Goal: Go to known website: Go to known website

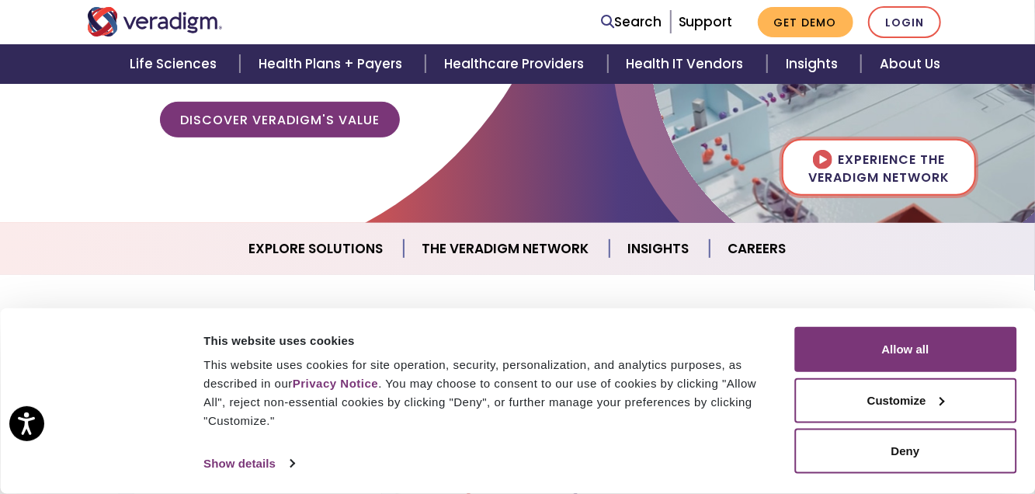
scroll to position [311, 0]
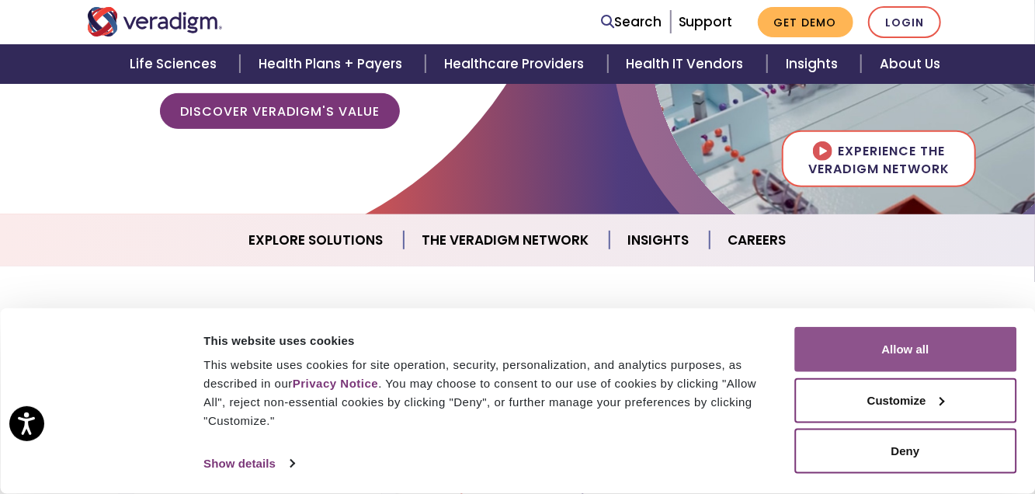
click at [928, 350] on button "Allow all" at bounding box center [906, 349] width 222 height 45
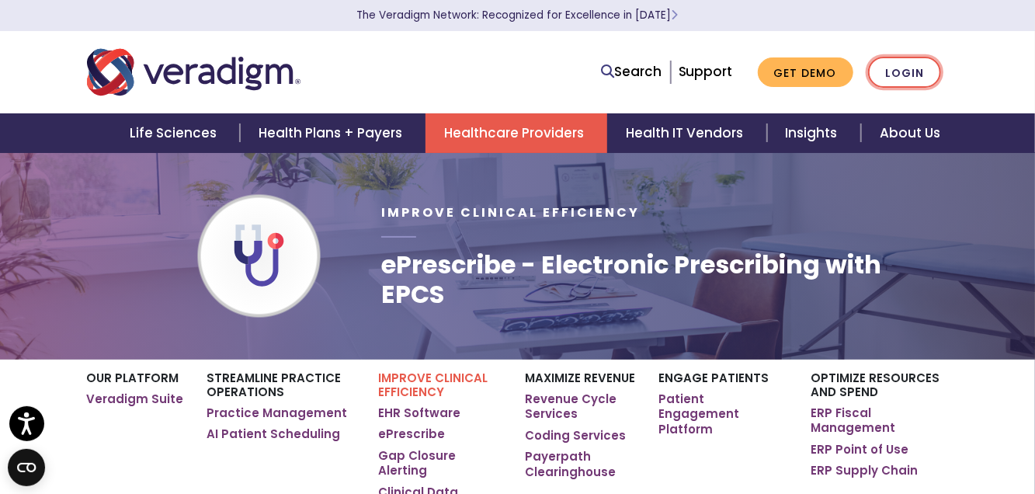
click at [895, 76] on link "Login" at bounding box center [904, 73] width 73 height 32
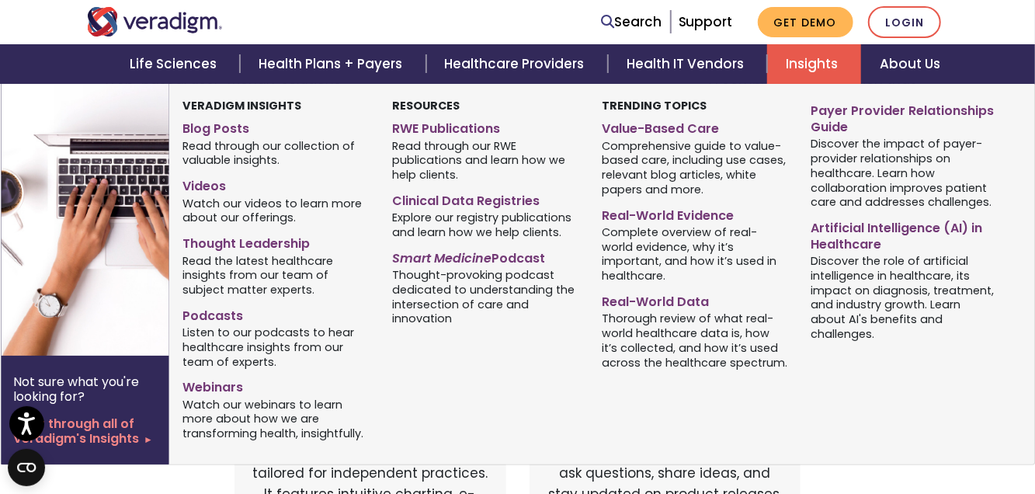
scroll to position [78, 0]
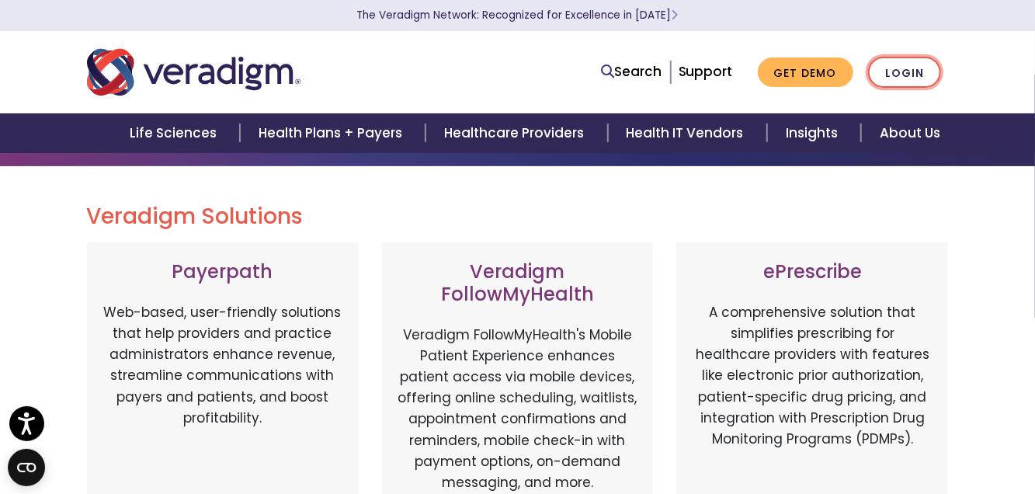
click at [910, 73] on link "Login" at bounding box center [904, 73] width 73 height 32
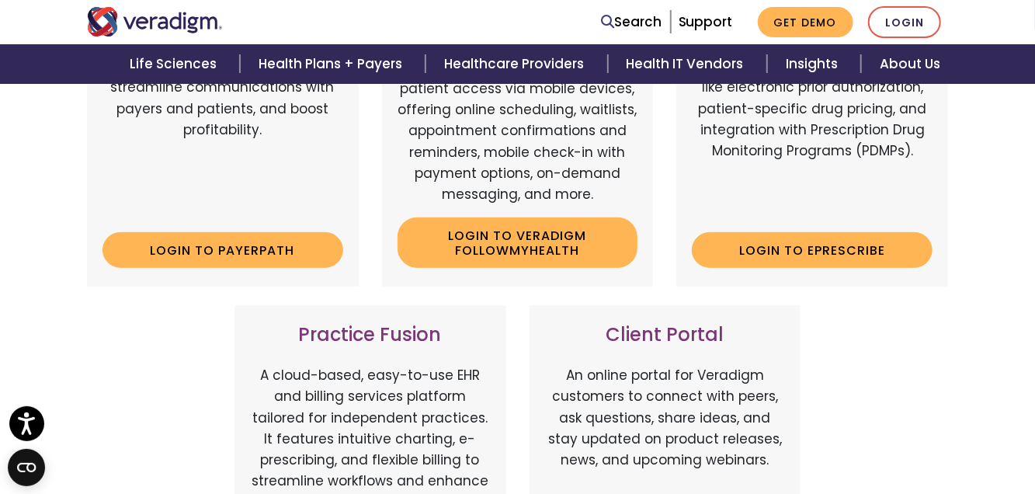
scroll to position [388, 0]
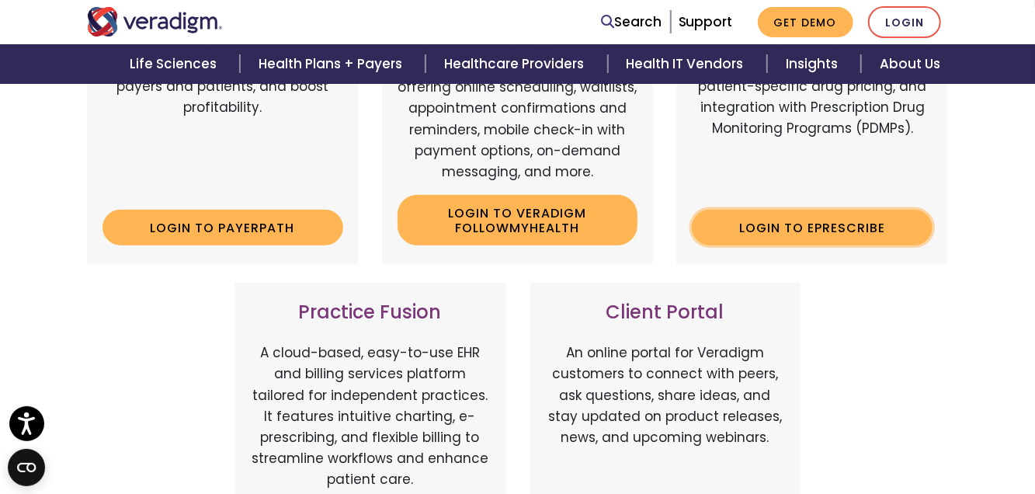
click at [836, 221] on link "Login to ePrescribe" at bounding box center [812, 228] width 241 height 36
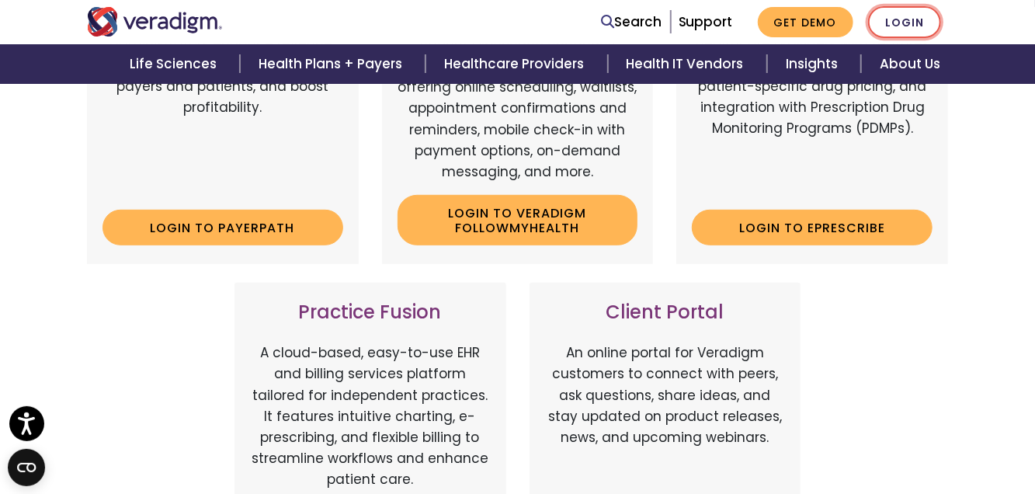
click at [910, 25] on link "Login" at bounding box center [904, 22] width 73 height 32
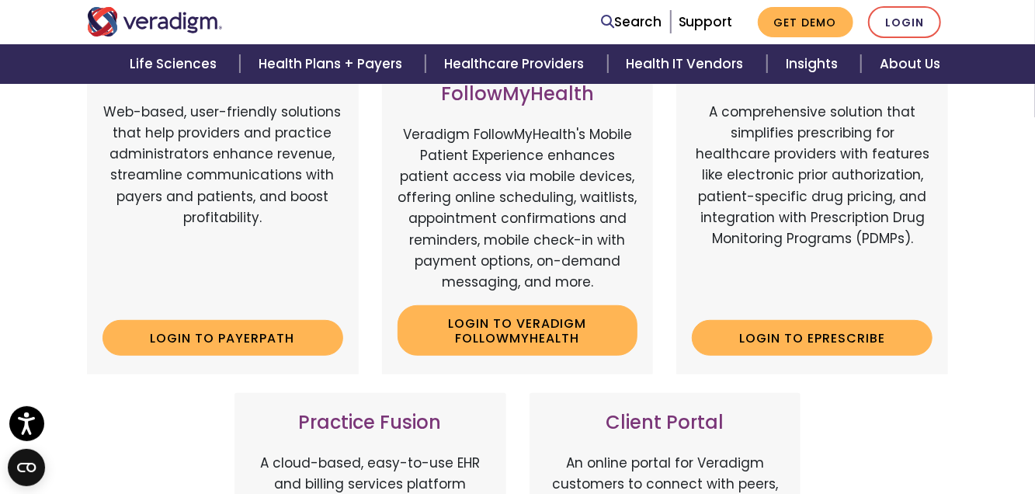
scroll to position [311, 0]
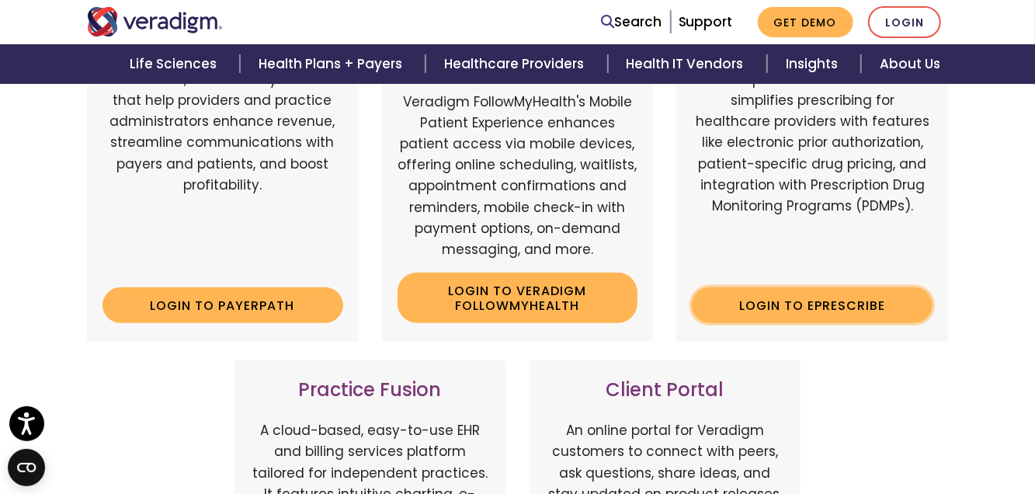
click at [844, 306] on link "Login to ePrescribe" at bounding box center [812, 305] width 241 height 36
